Goal: Book appointment/travel/reservation

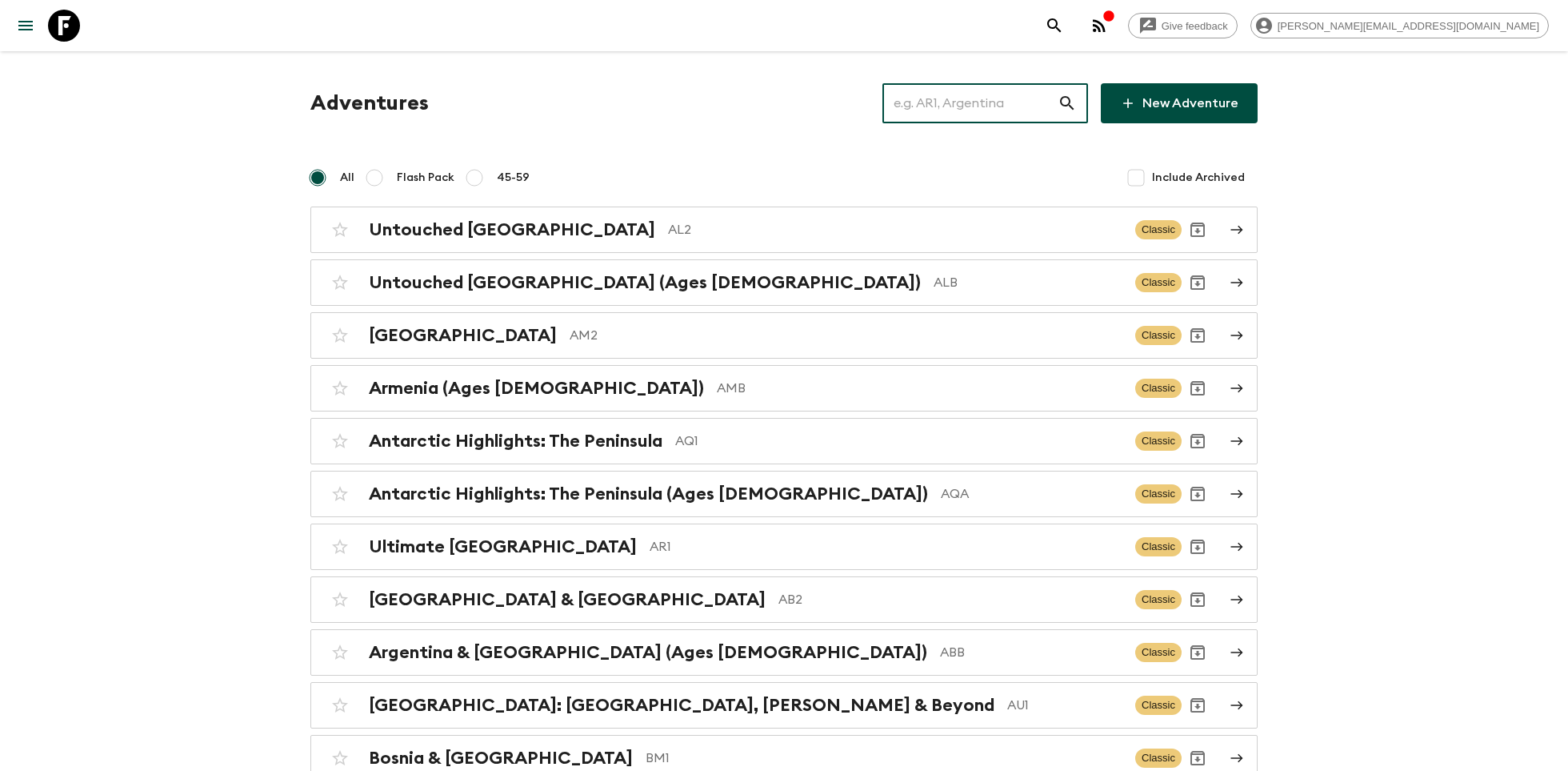
click at [954, 108] on input "text" at bounding box center [969, 103] width 175 height 44
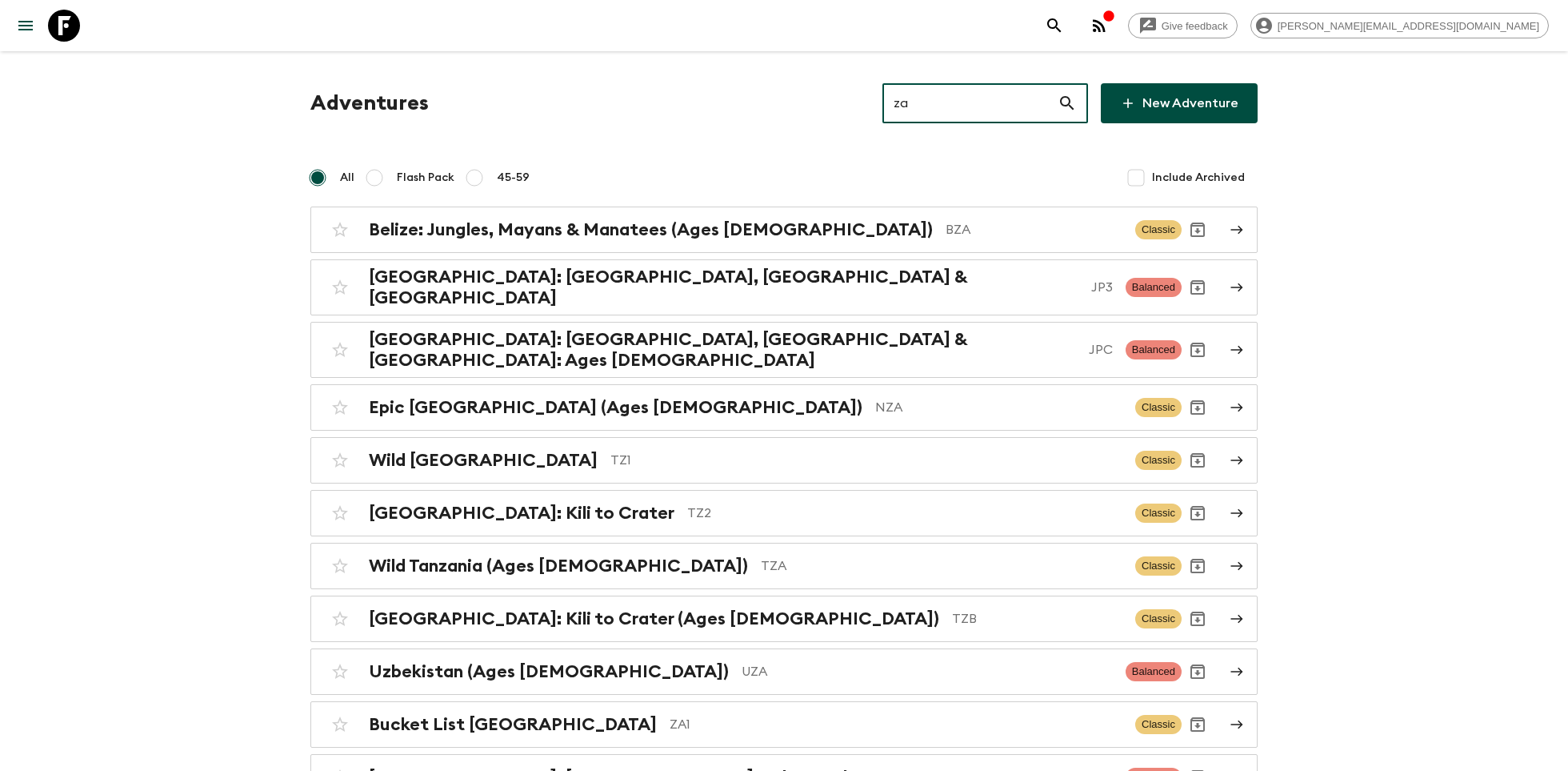
type input "z"
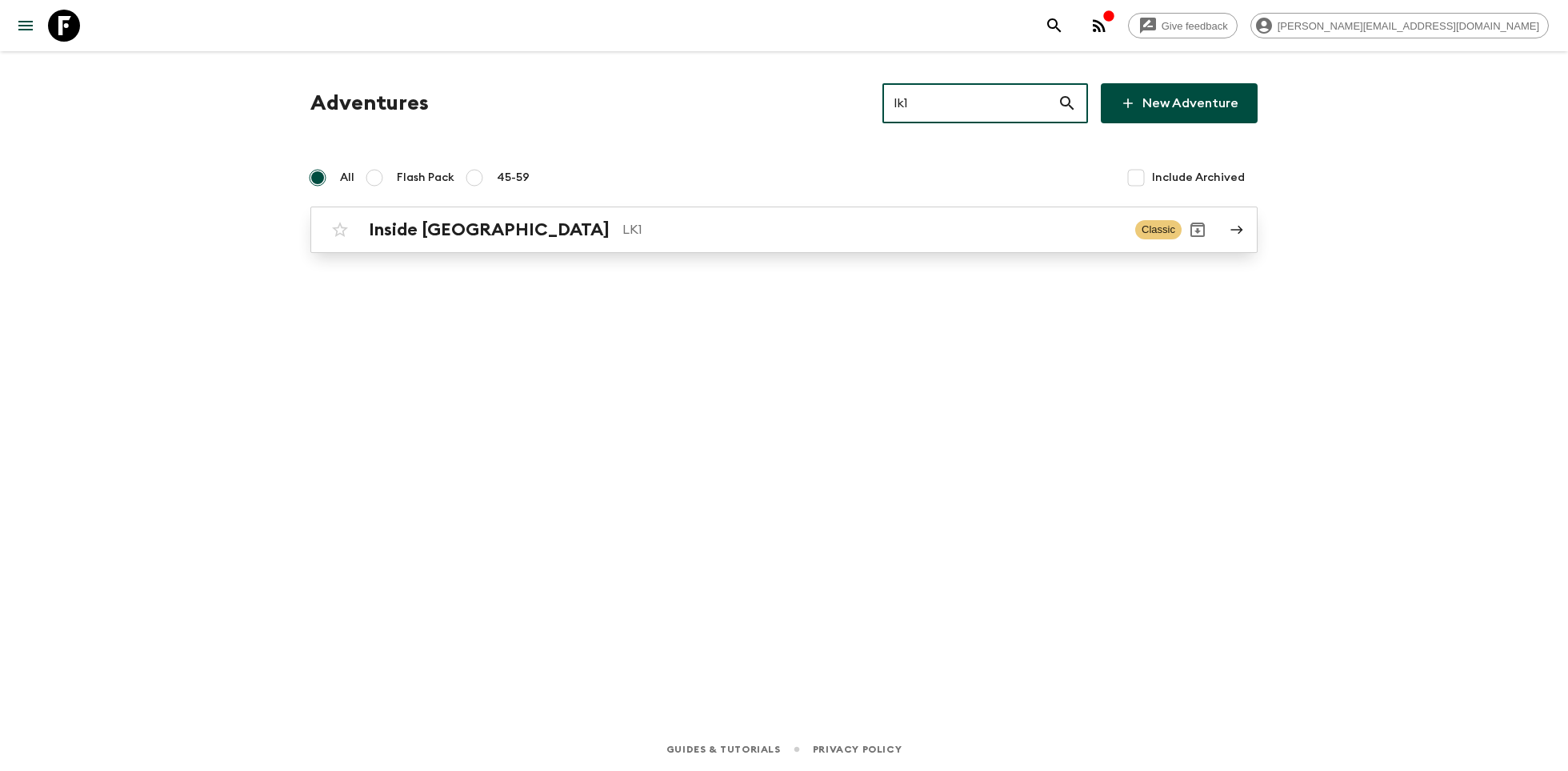
type input "lk1"
click at [718, 241] on div "Inside [GEOGRAPHIC_DATA] LK1 Classic" at bounding box center [753, 230] width 858 height 32
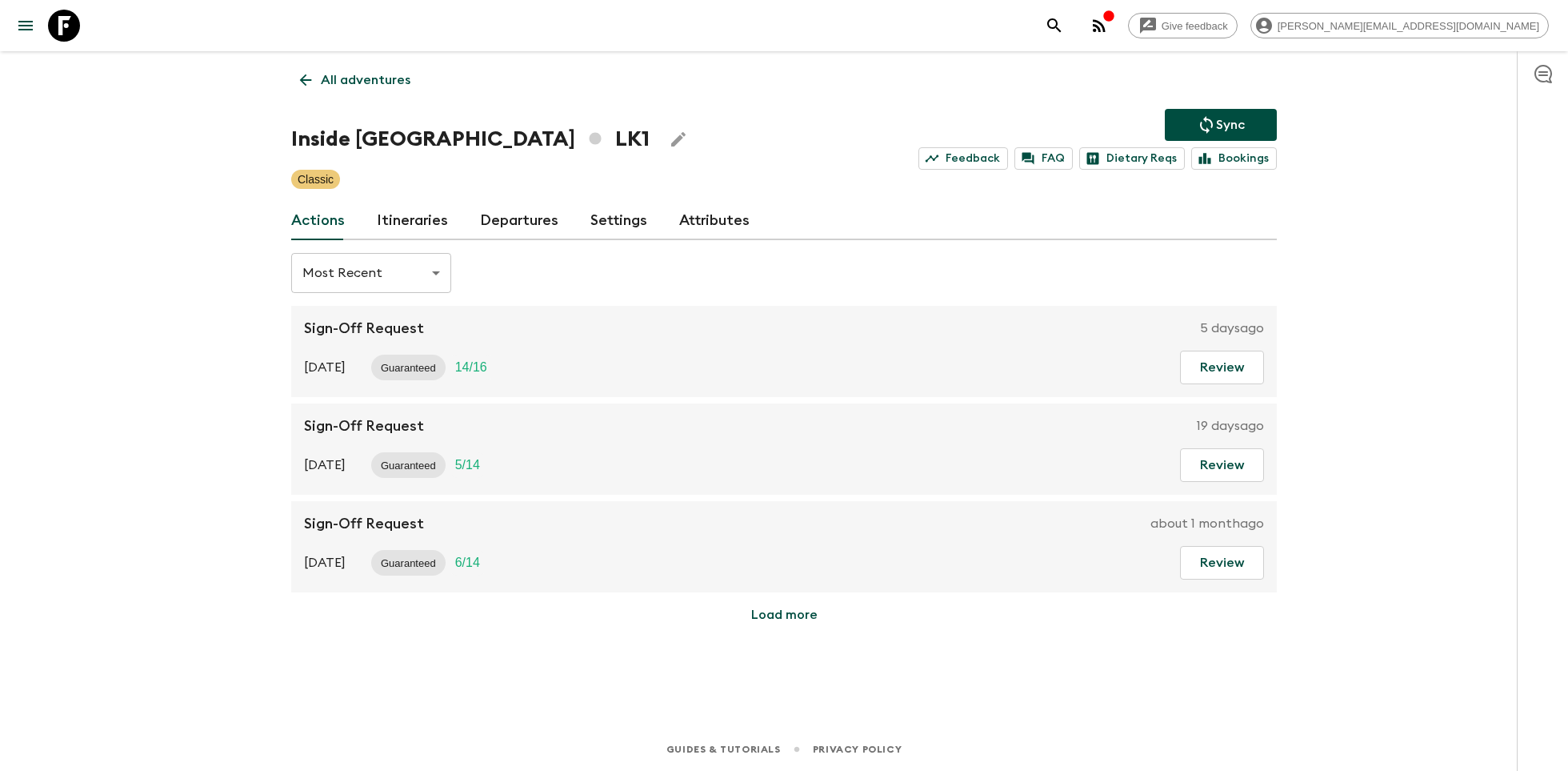
click at [412, 222] on link "Itineraries" at bounding box center [412, 221] width 71 height 38
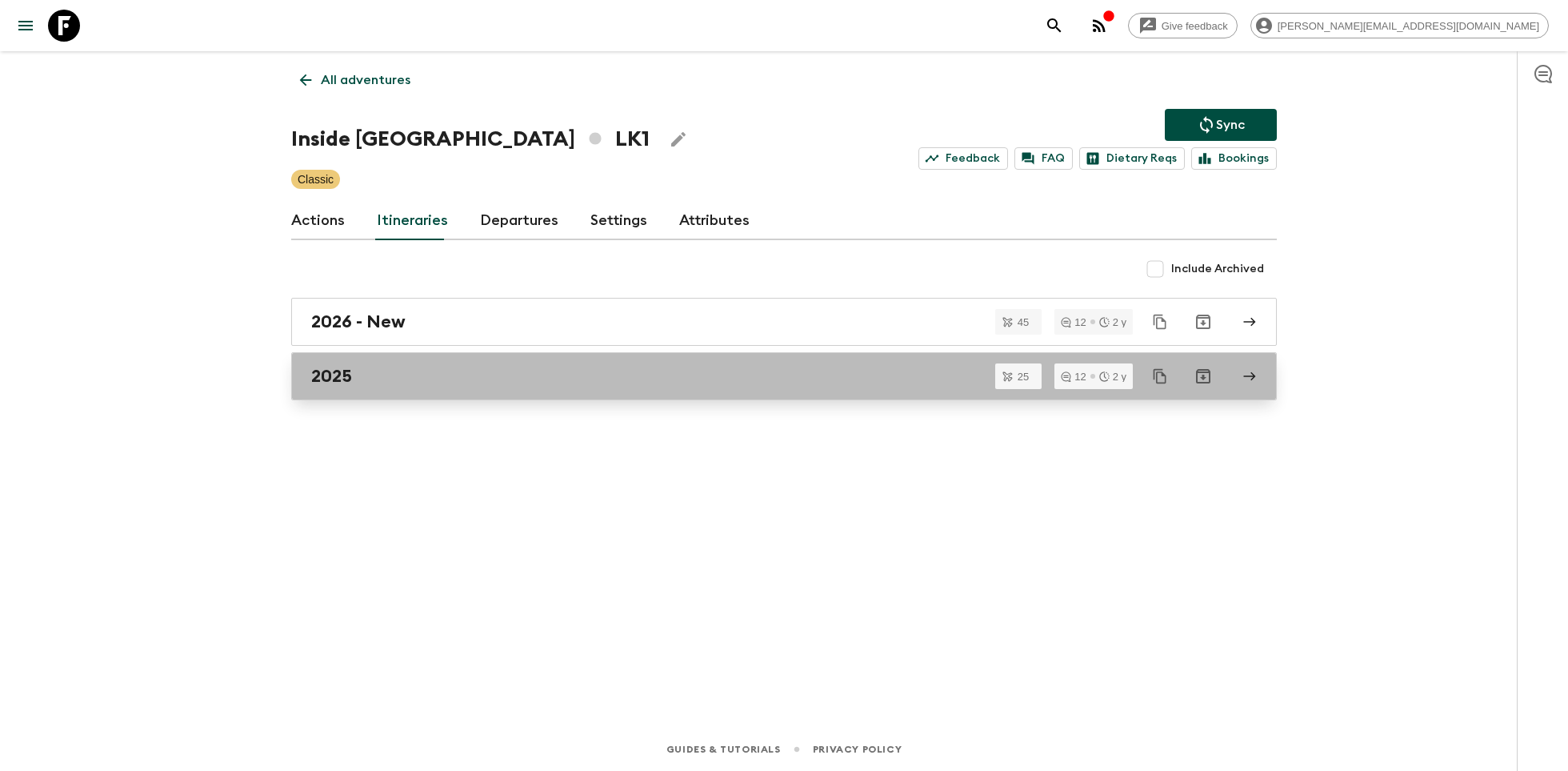
click at [391, 381] on div "2025" at bounding box center [769, 376] width 916 height 20
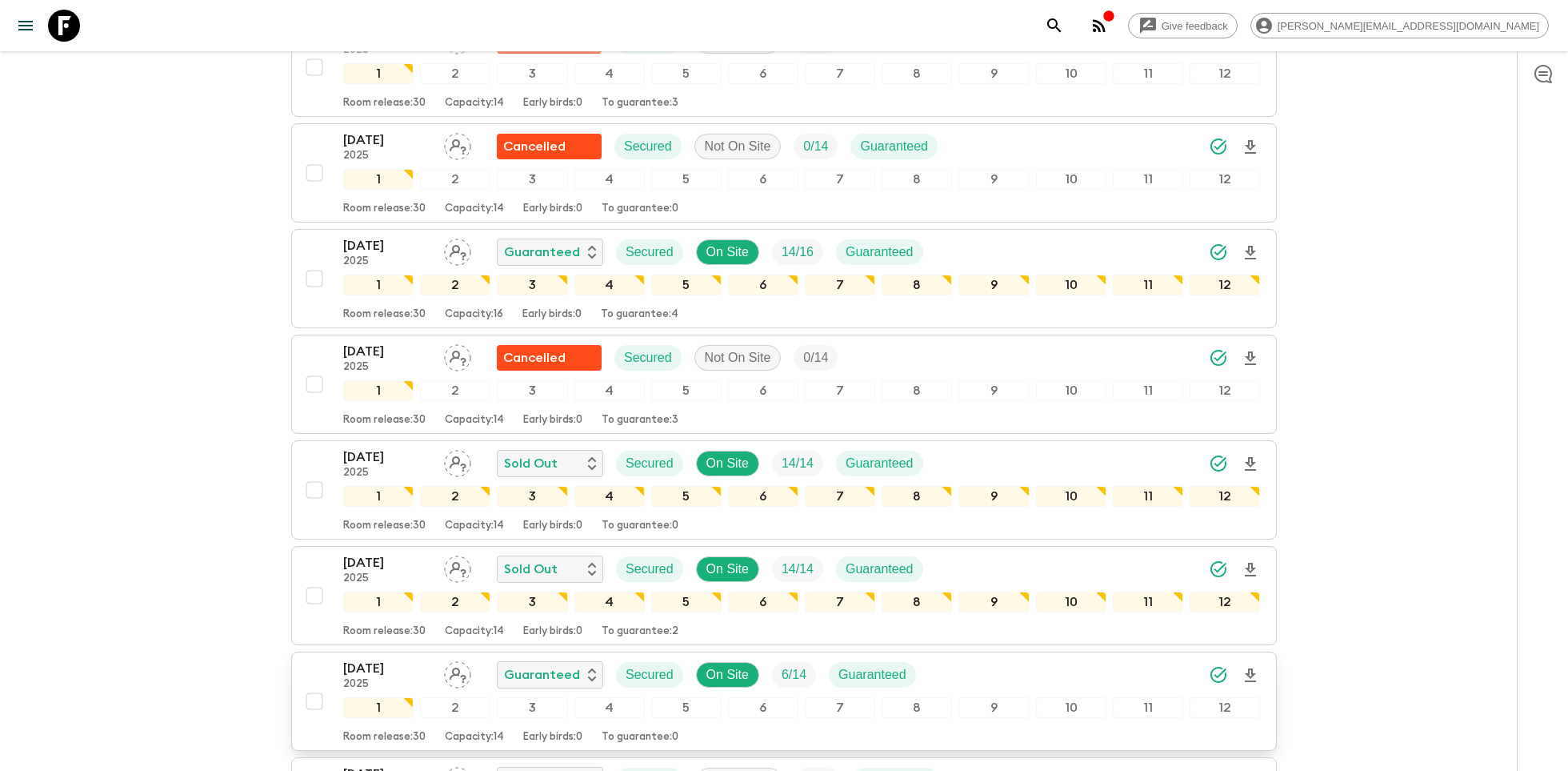
scroll to position [833, 0]
